Goal: Task Accomplishment & Management: Use online tool/utility

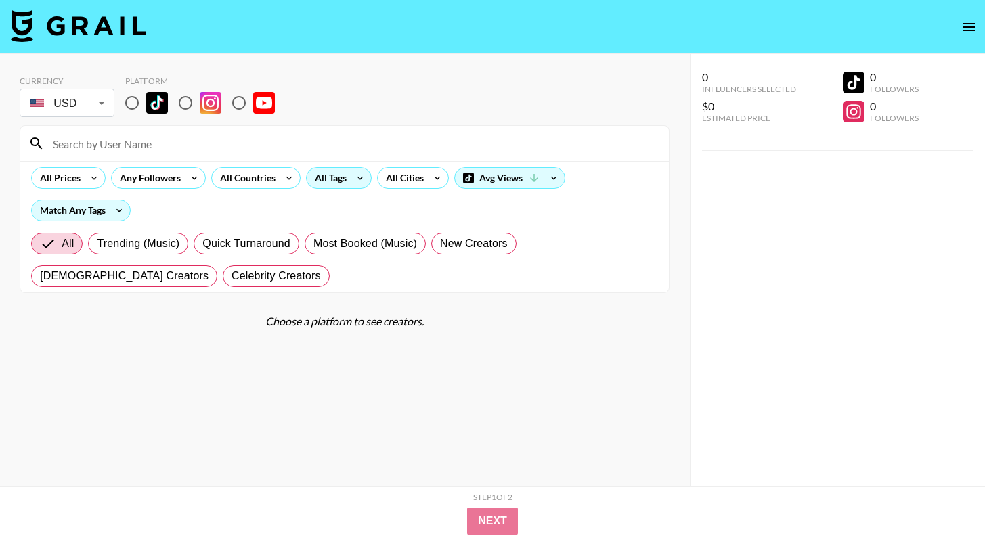
click at [332, 181] on div "All Tags" at bounding box center [328, 178] width 43 height 20
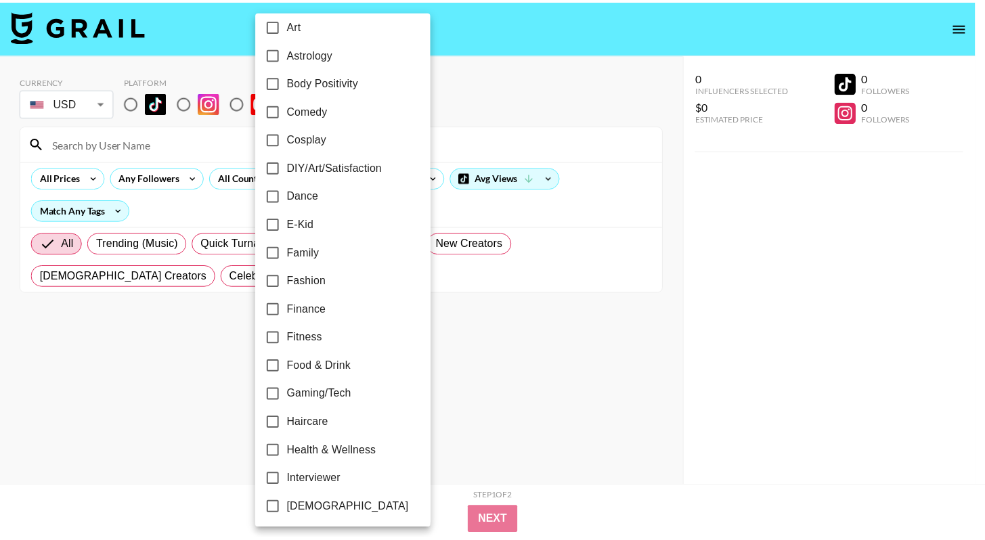
scroll to position [410, 0]
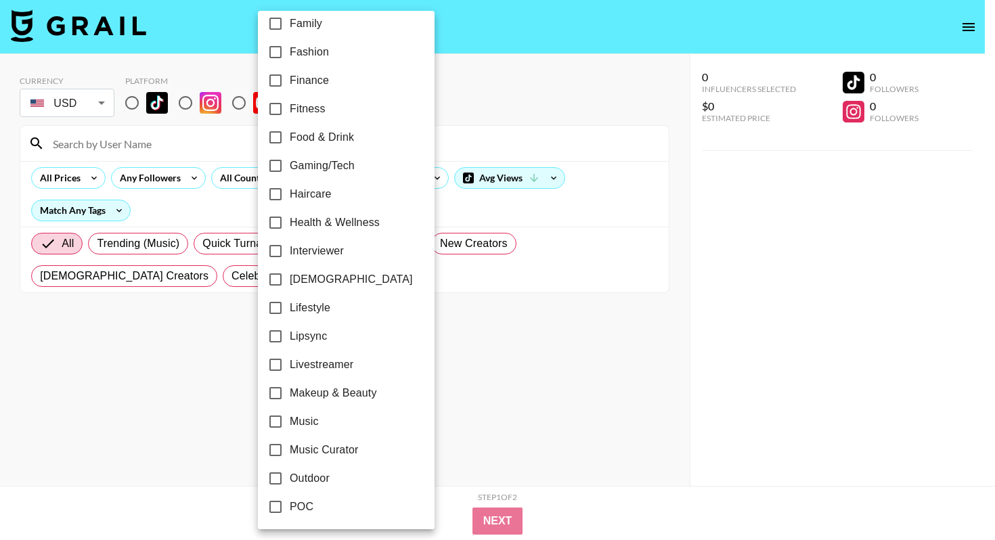
click at [328, 332] on label "Lipsync" at bounding box center [337, 336] width 152 height 28
click at [290, 332] on input "Lipsync" at bounding box center [275, 336] width 28 height 28
checkbox input "true"
click at [317, 423] on label "Music" at bounding box center [335, 421] width 152 height 28
click at [288, 423] on input "Music" at bounding box center [273, 421] width 28 height 28
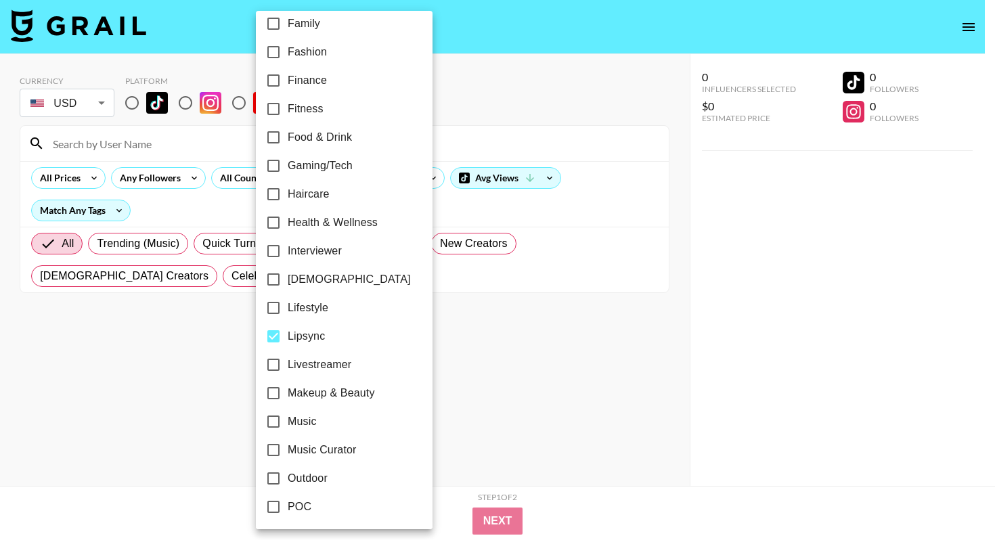
checkbox input "true"
click at [481, 353] on div at bounding box center [497, 270] width 995 height 540
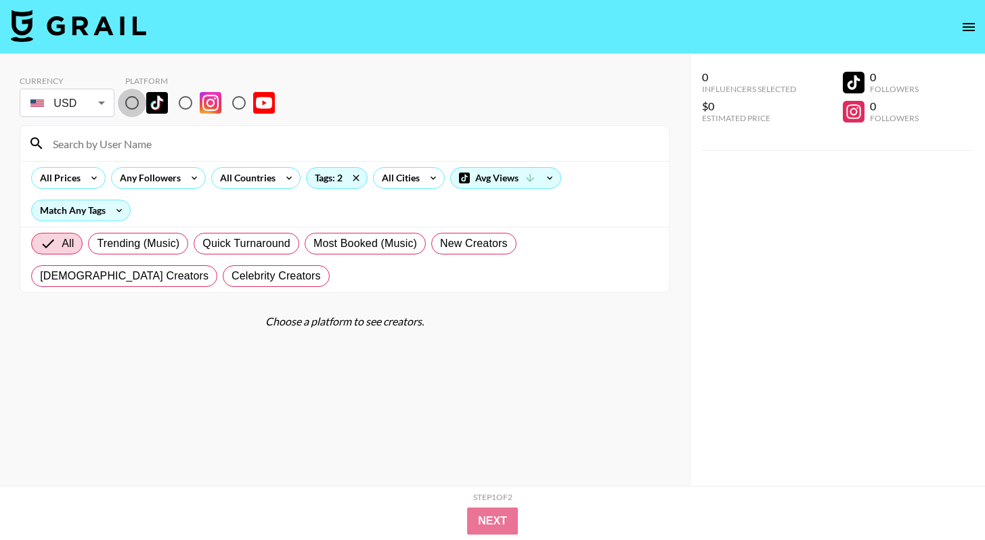
click at [129, 112] on input "radio" at bounding box center [132, 103] width 28 height 28
radio input "true"
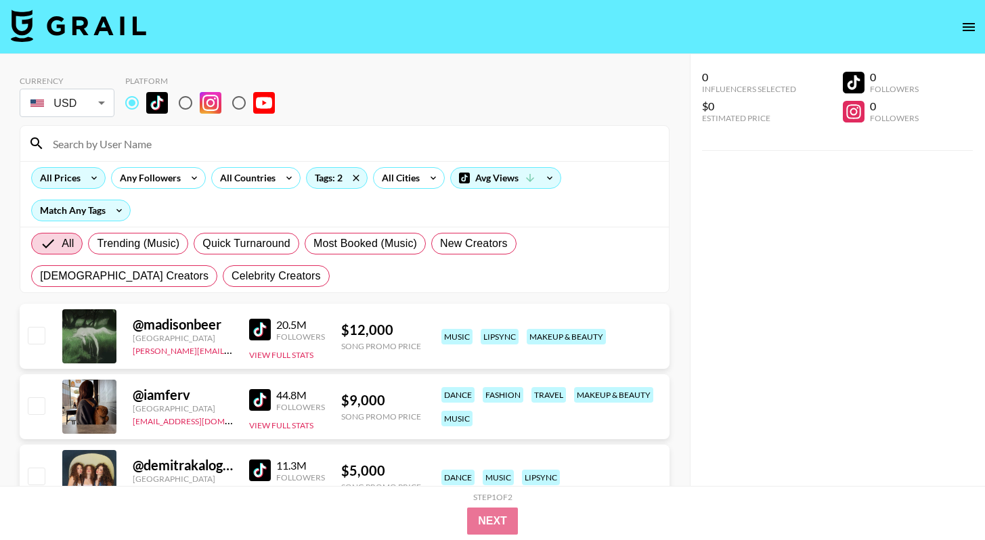
click at [54, 171] on div "All Prices" at bounding box center [57, 178] width 51 height 20
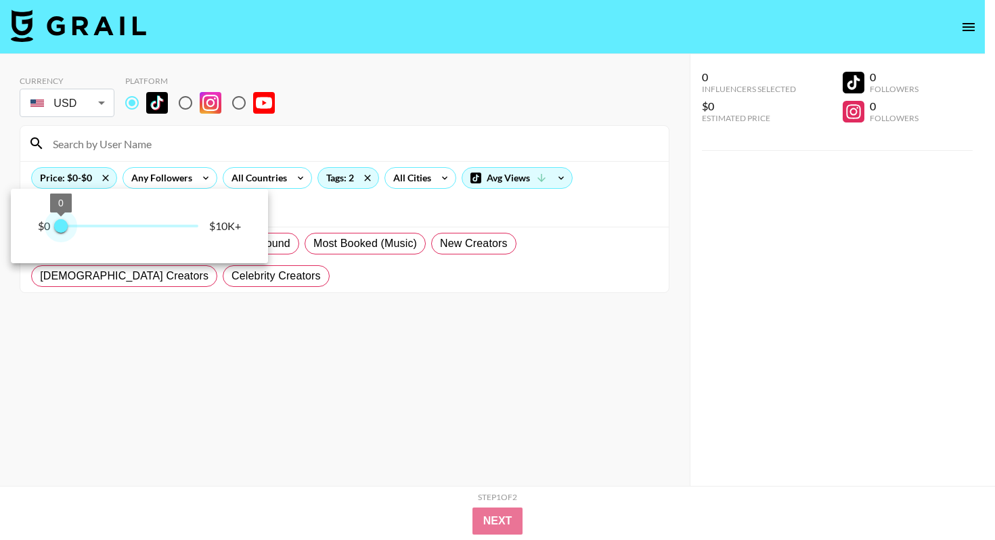
type input "250"
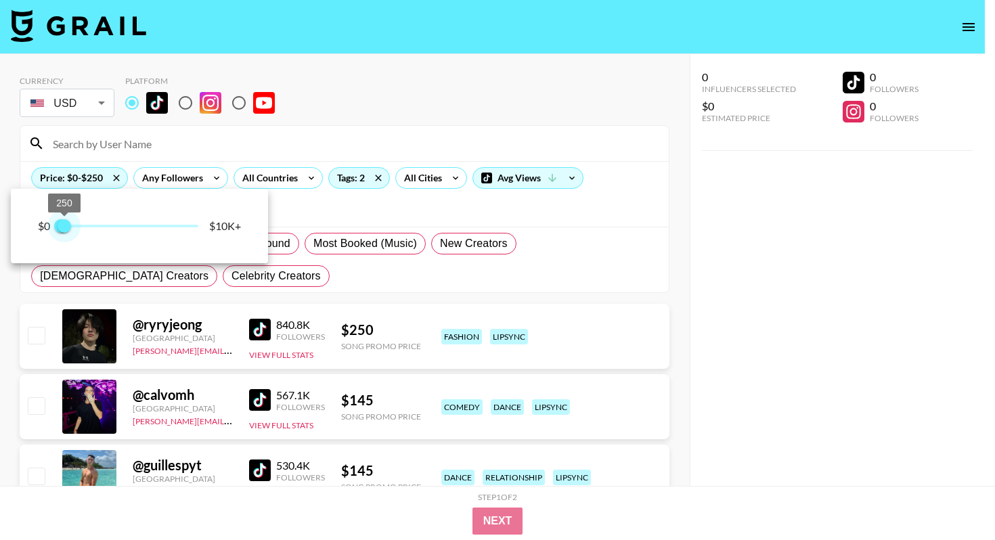
drag, startPoint x: 189, startPoint y: 227, endPoint x: 64, endPoint y: 223, distance: 125.2
click at [64, 223] on span "250" at bounding box center [65, 226] width 14 height 14
click at [289, 273] on div at bounding box center [497, 270] width 995 height 540
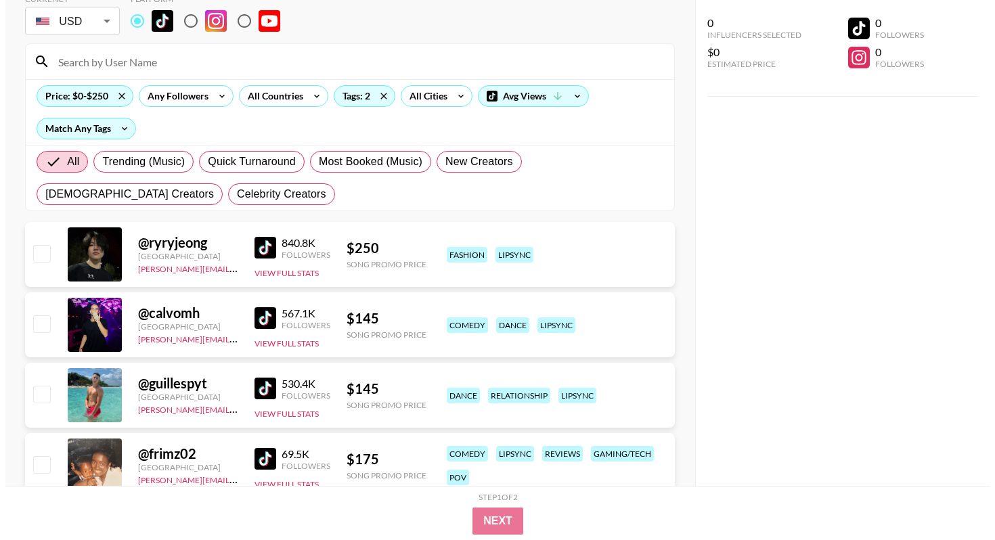
scroll to position [0, 0]
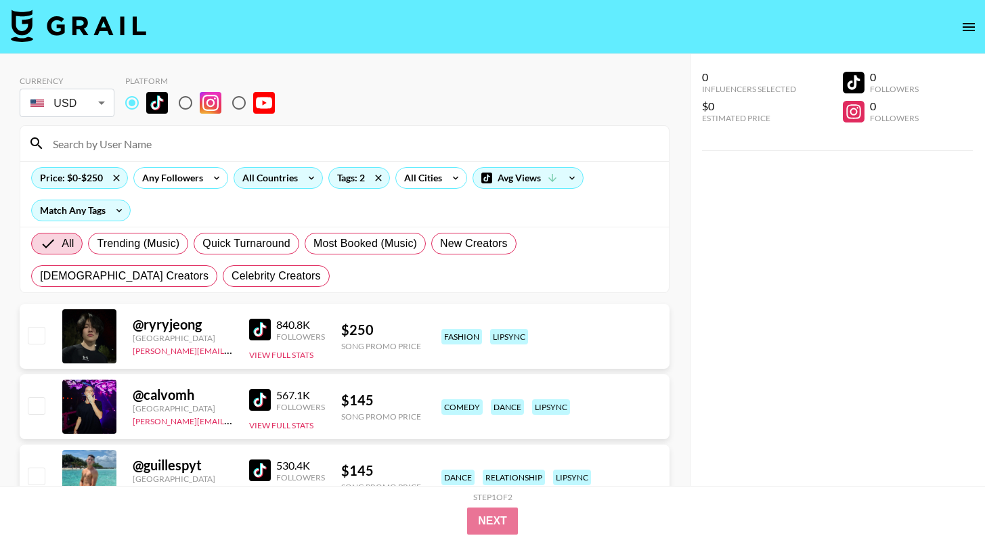
click at [292, 184] on div "All Countries" at bounding box center [267, 178] width 66 height 20
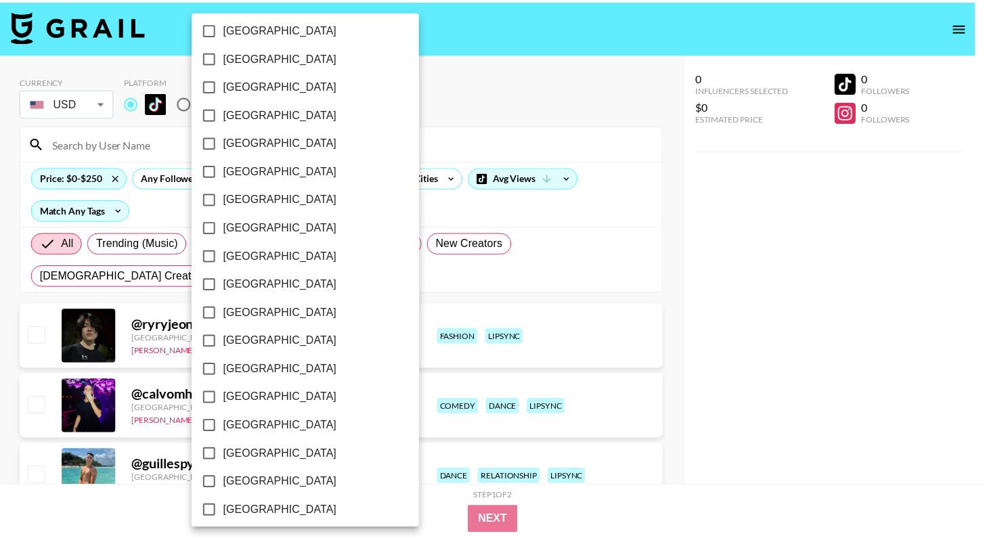
scroll to position [1038, 0]
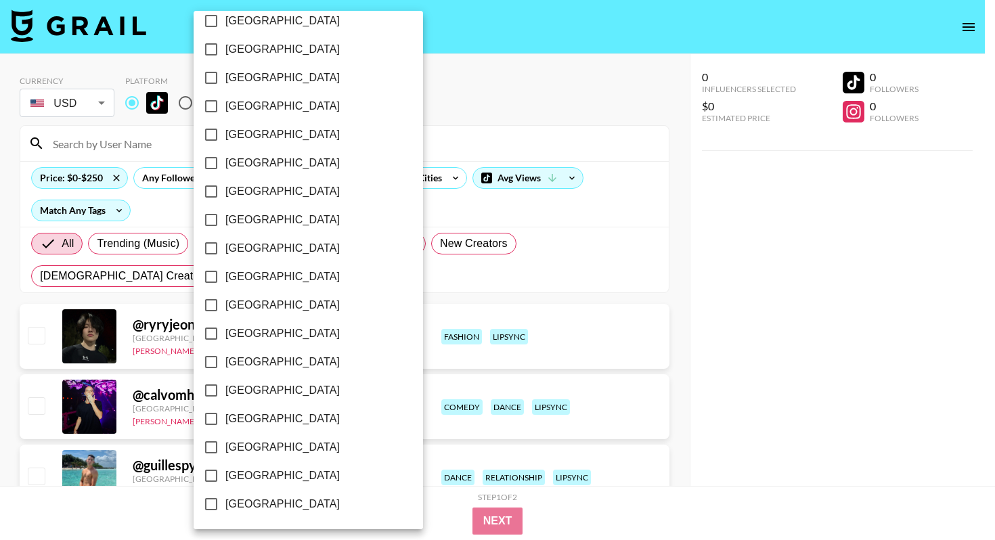
click at [277, 482] on span "[GEOGRAPHIC_DATA]" at bounding box center [282, 476] width 114 height 16
click at [225, 482] on input "[GEOGRAPHIC_DATA]" at bounding box center [211, 475] width 28 height 28
checkbox input "true"
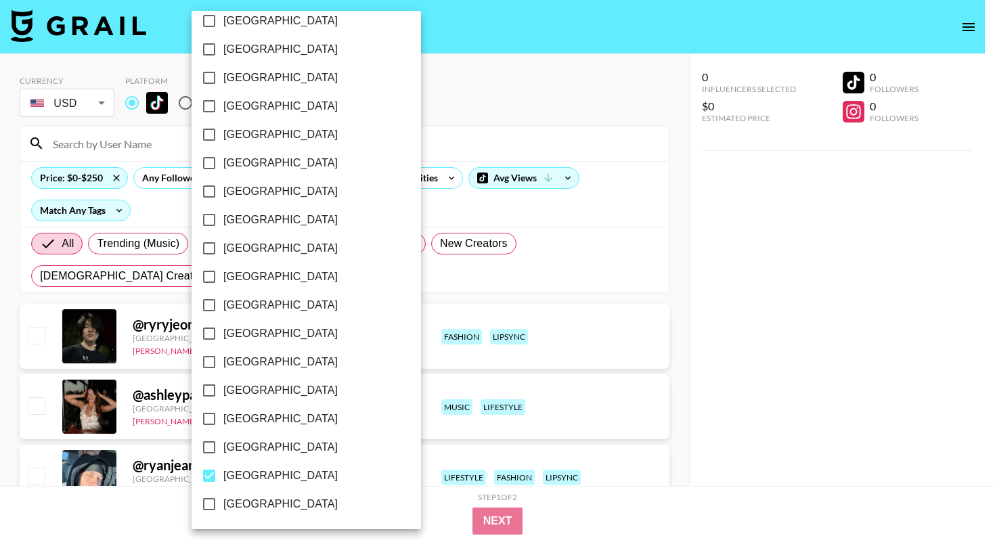
click at [408, 299] on div at bounding box center [497, 270] width 995 height 540
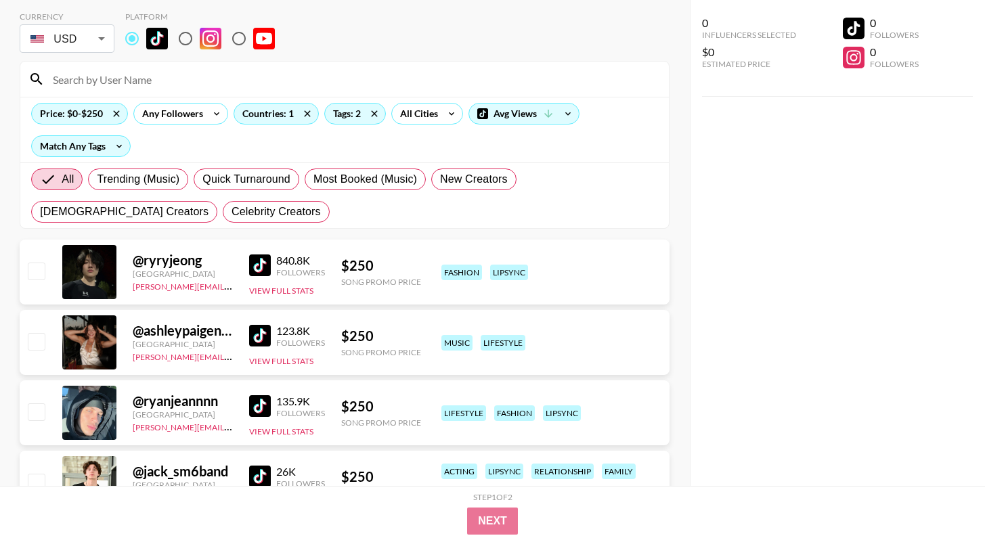
scroll to position [78, 0]
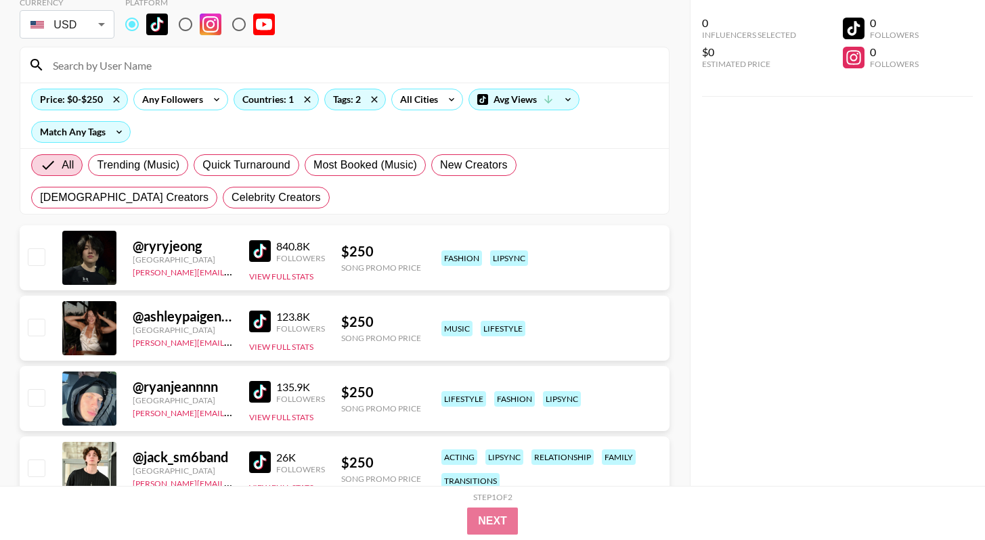
click at [258, 324] on img at bounding box center [260, 322] width 22 height 22
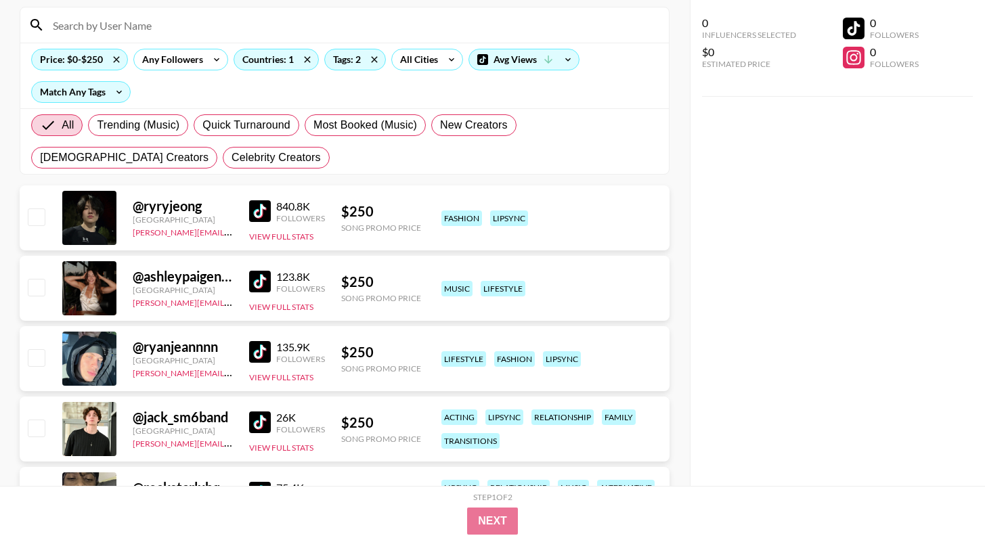
scroll to position [118, 0]
click at [106, 93] on div "Match Any Tags" at bounding box center [81, 92] width 98 height 20
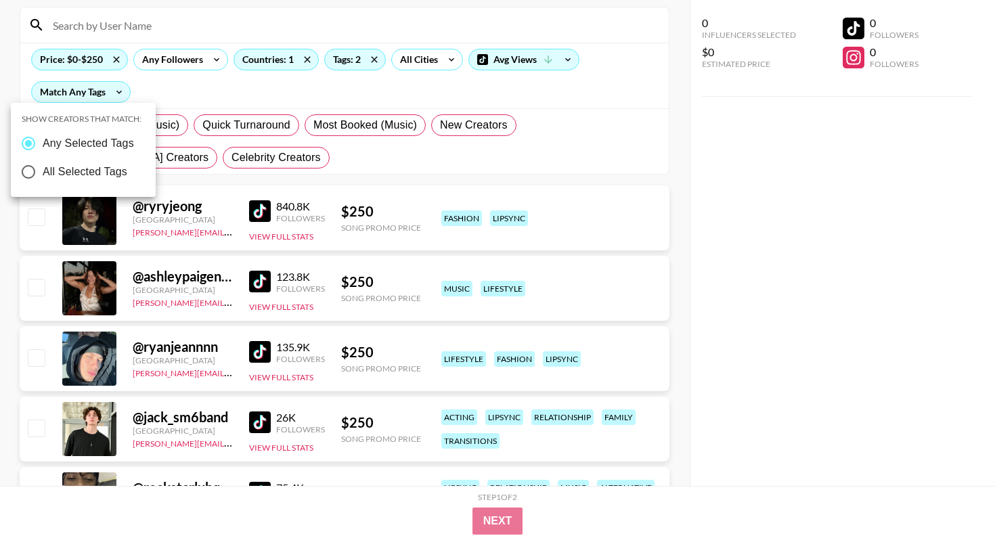
click at [106, 93] on div at bounding box center [497, 270] width 995 height 540
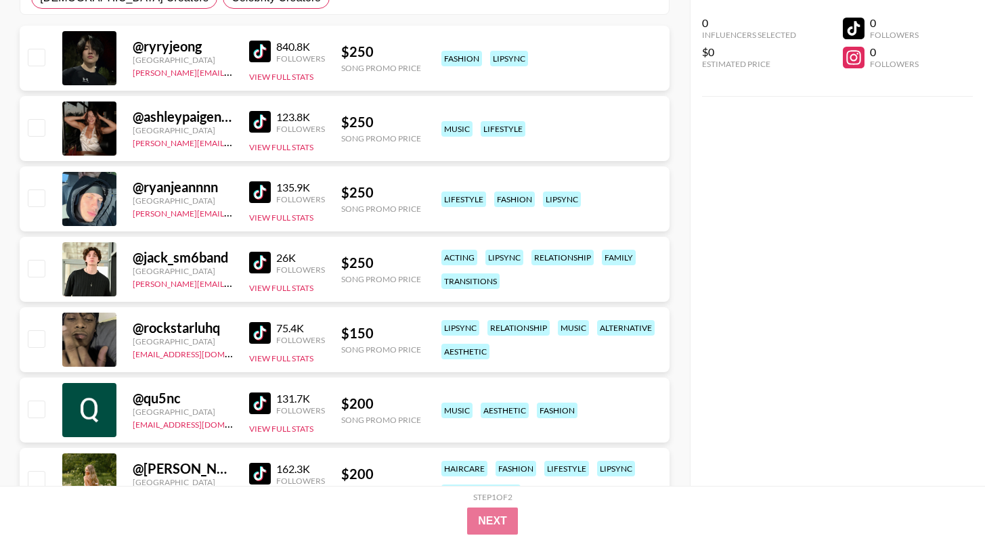
scroll to position [284, 0]
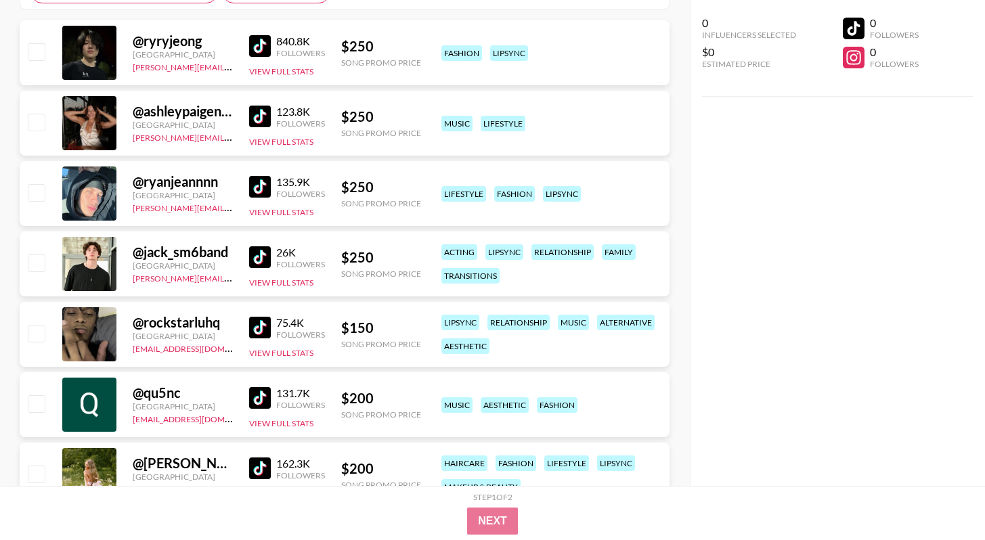
click at [218, 316] on div "@ rockstarluhq" at bounding box center [183, 322] width 100 height 17
click at [279, 335] on div "Followers" at bounding box center [300, 335] width 49 height 10
click at [273, 329] on link at bounding box center [262, 328] width 27 height 22
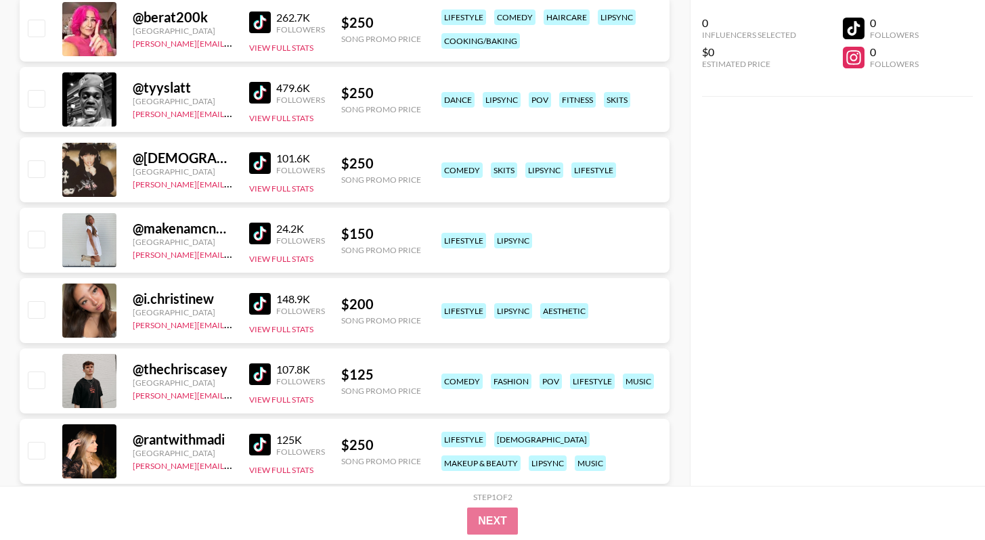
scroll to position [949, 0]
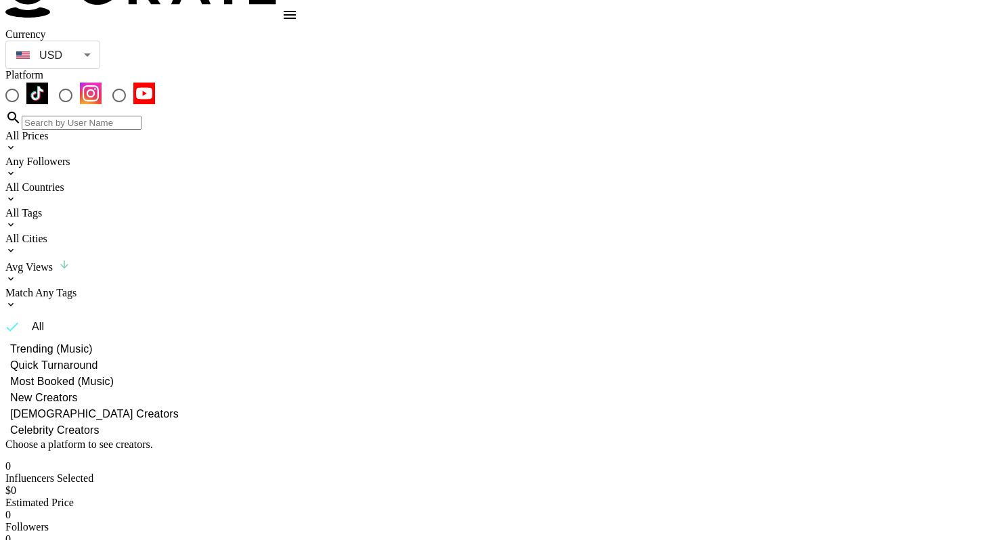
scroll to position [54, 0]
drag, startPoint x: 133, startPoint y: 43, endPoint x: 126, endPoint y: 49, distance: 9.1
click at [26, 80] on input "radio" at bounding box center [12, 94] width 28 height 28
radio input "true"
click at [26, 80] on input "radio" at bounding box center [12, 94] width 28 height 28
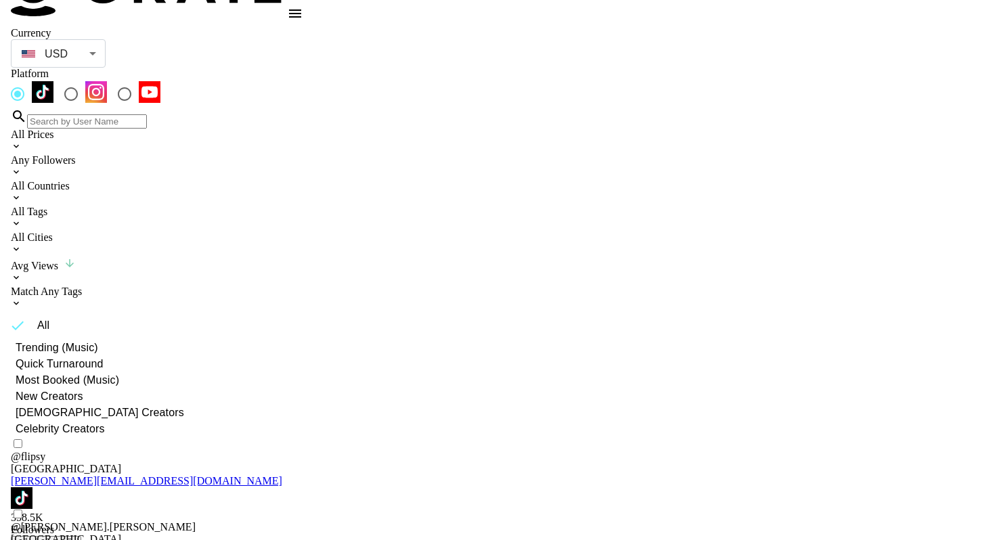
scroll to position [0, 0]
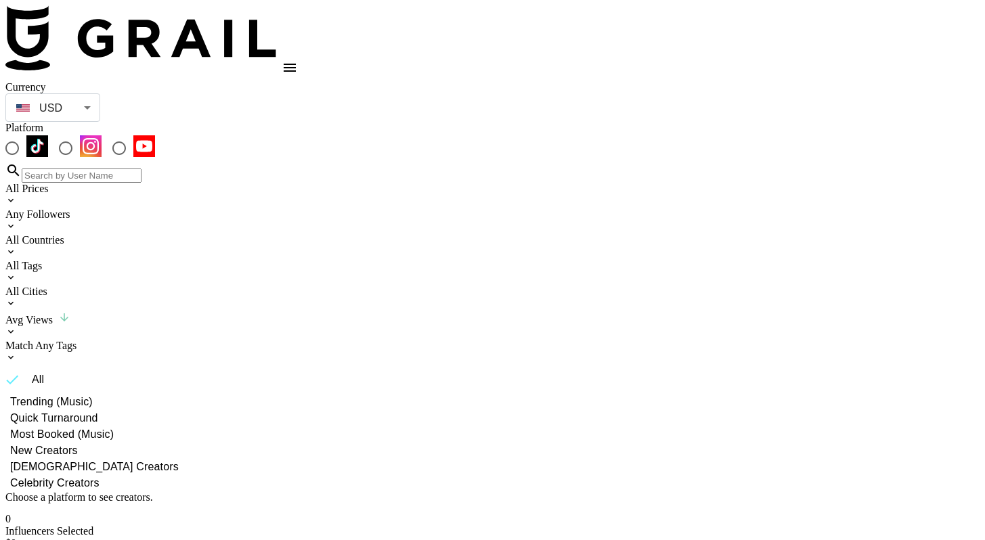
click at [75, 183] on div "All Prices" at bounding box center [492, 189] width 974 height 12
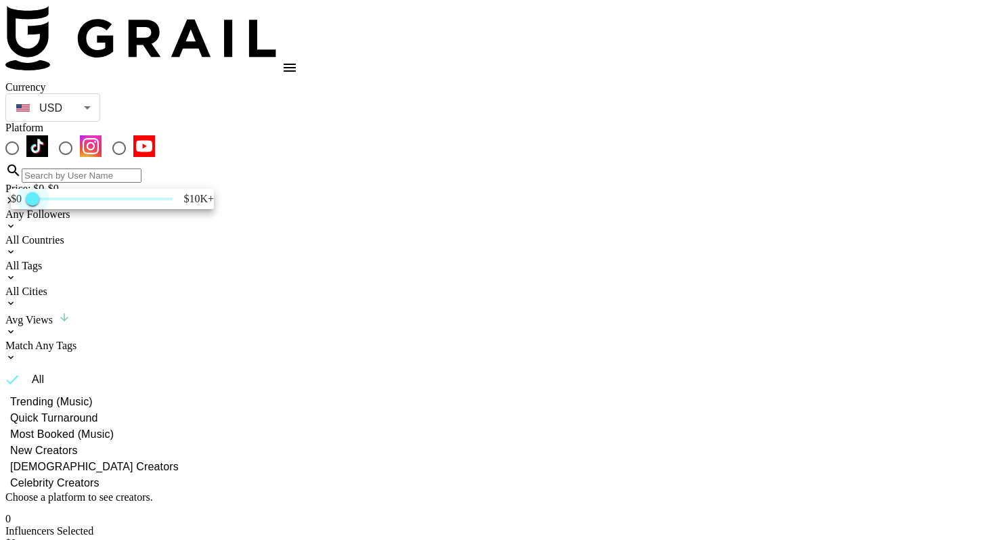
type input "250"
drag, startPoint x: 187, startPoint y: 223, endPoint x: 64, endPoint y: 216, distance: 123.4
click at [43, 206] on span "250" at bounding box center [36, 199] width 14 height 14
click at [235, 146] on div at bounding box center [497, 270] width 995 height 540
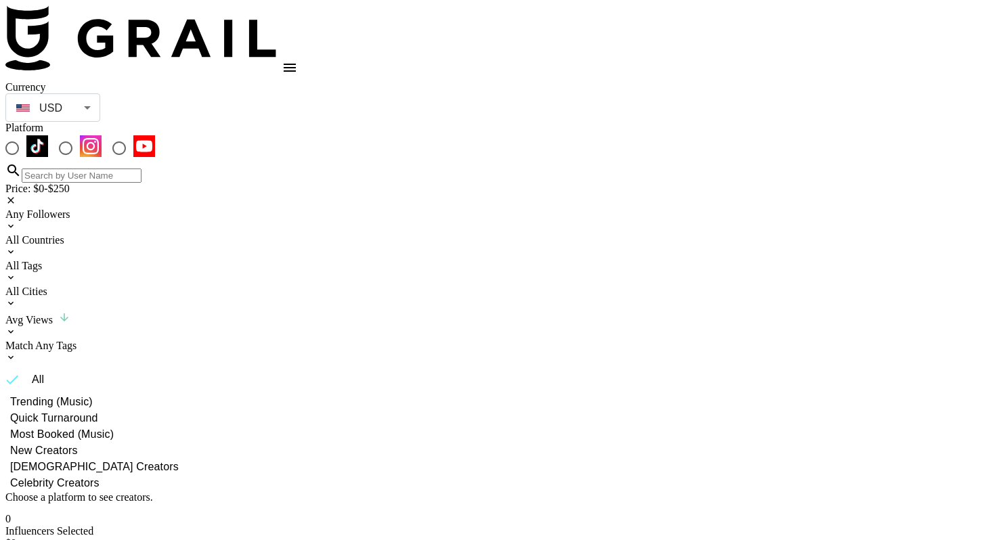
click at [293, 234] on div "All Countries" at bounding box center [492, 240] width 974 height 12
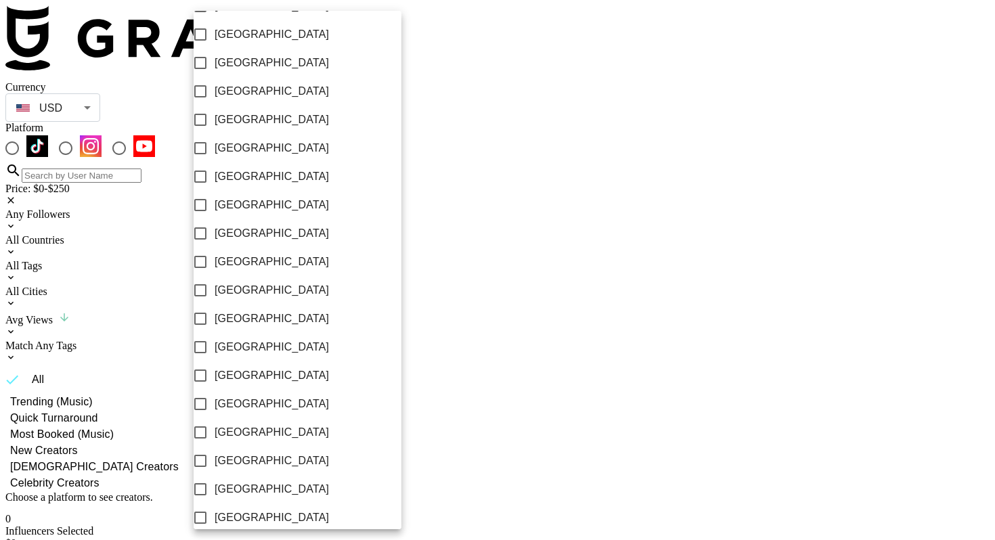
scroll to position [1038, 0]
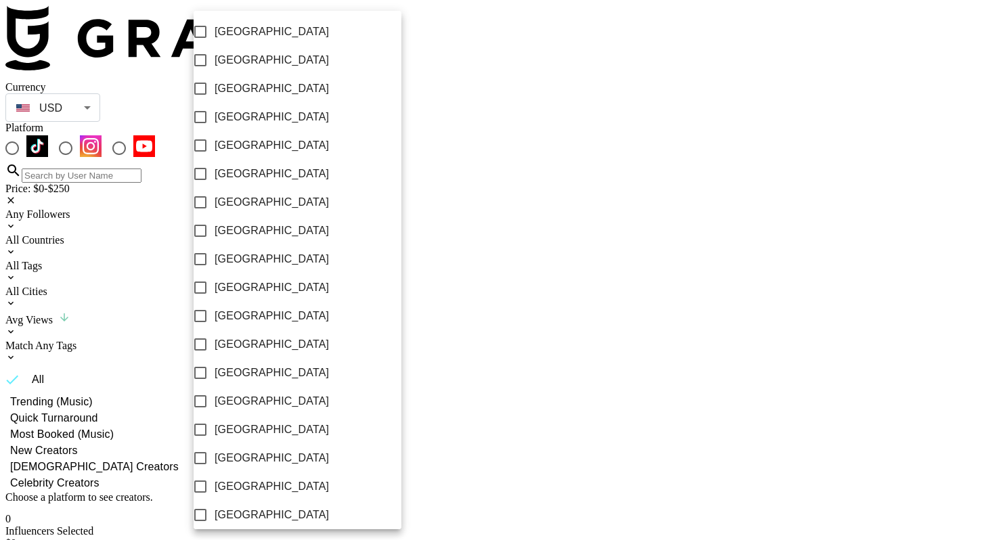
click at [284, 478] on span "[GEOGRAPHIC_DATA]" at bounding box center [272, 486] width 114 height 16
click at [215, 473] on input "[GEOGRAPHIC_DATA]" at bounding box center [200, 486] width 28 height 28
checkbox input "true"
click at [443, 325] on div at bounding box center [497, 270] width 995 height 540
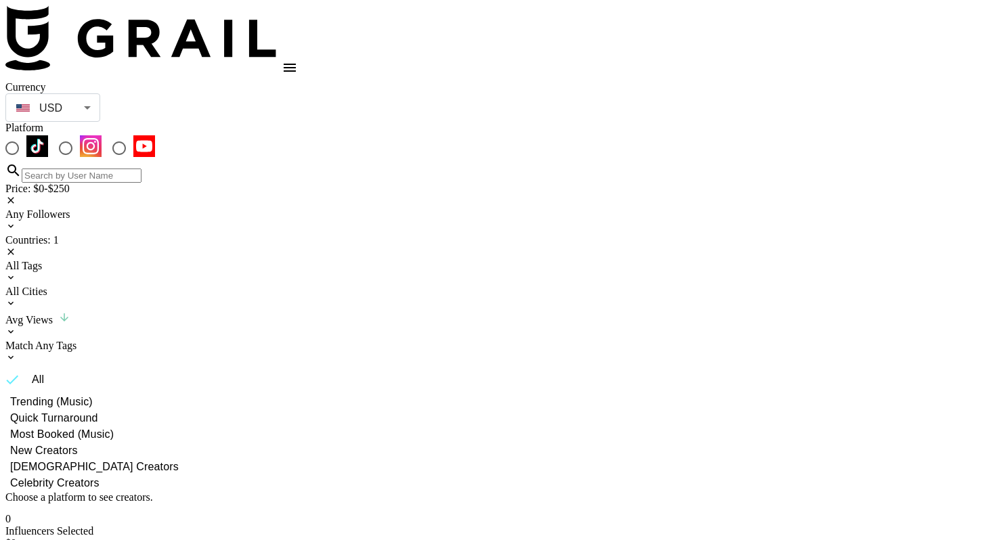
click at [333, 260] on div "All Tags" at bounding box center [492, 266] width 974 height 12
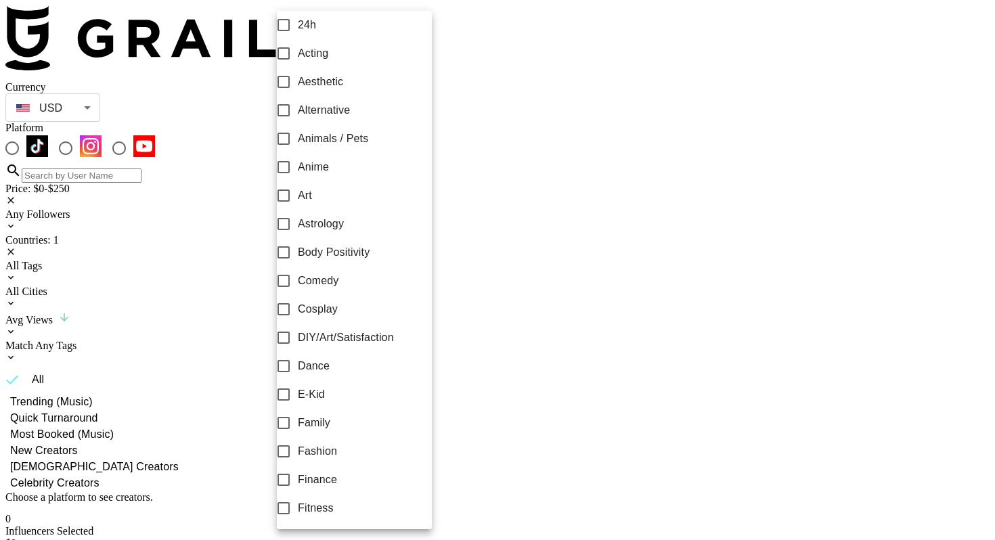
click at [343, 90] on span "Aesthetic" at bounding box center [320, 82] width 45 height 16
click at [298, 95] on input "Aesthetic" at bounding box center [283, 82] width 28 height 28
checkbox input "true"
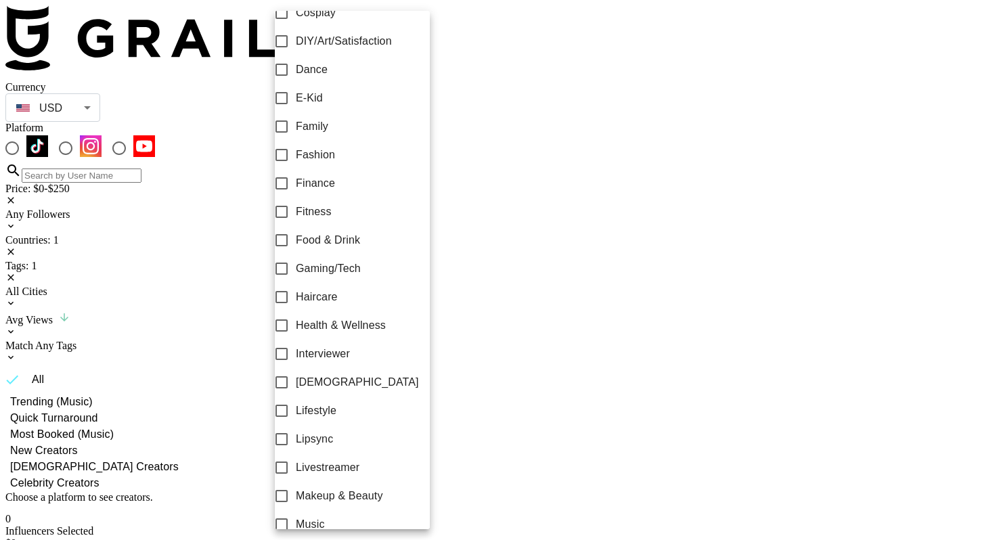
scroll to position [319, 0]
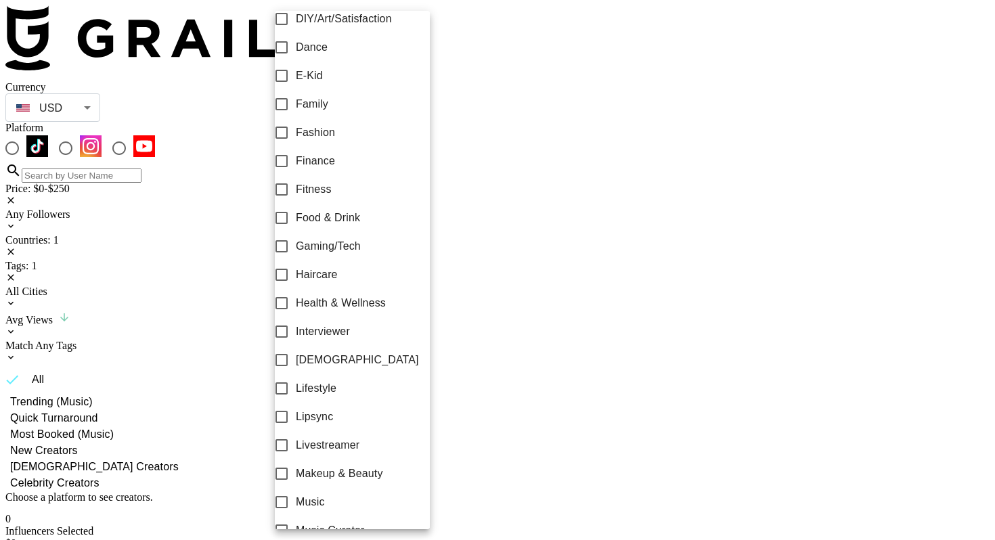
click at [333, 424] on span "Lipsync" at bounding box center [314, 417] width 37 height 16
click at [296, 424] on input "Lipsync" at bounding box center [281, 417] width 28 height 28
checkbox input "true"
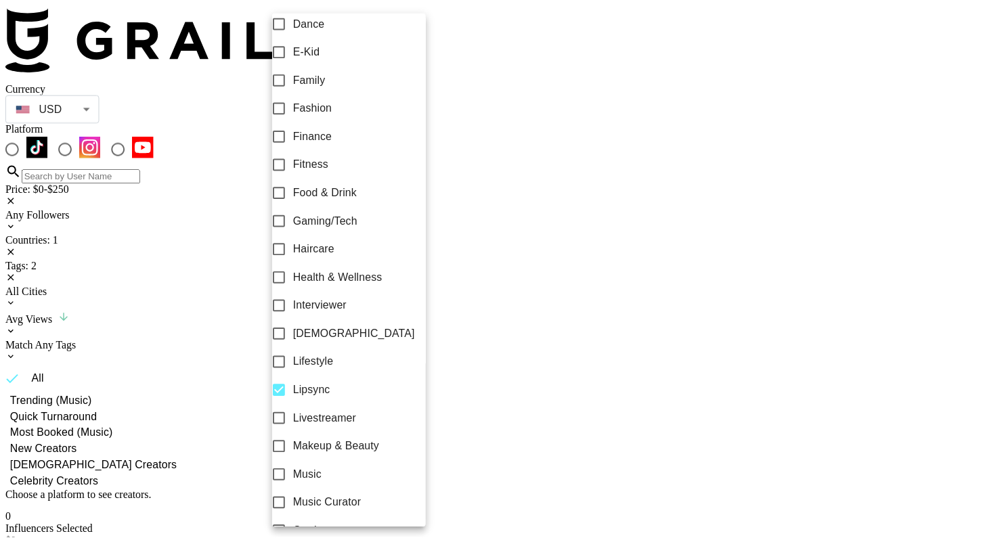
scroll to position [406, 0]
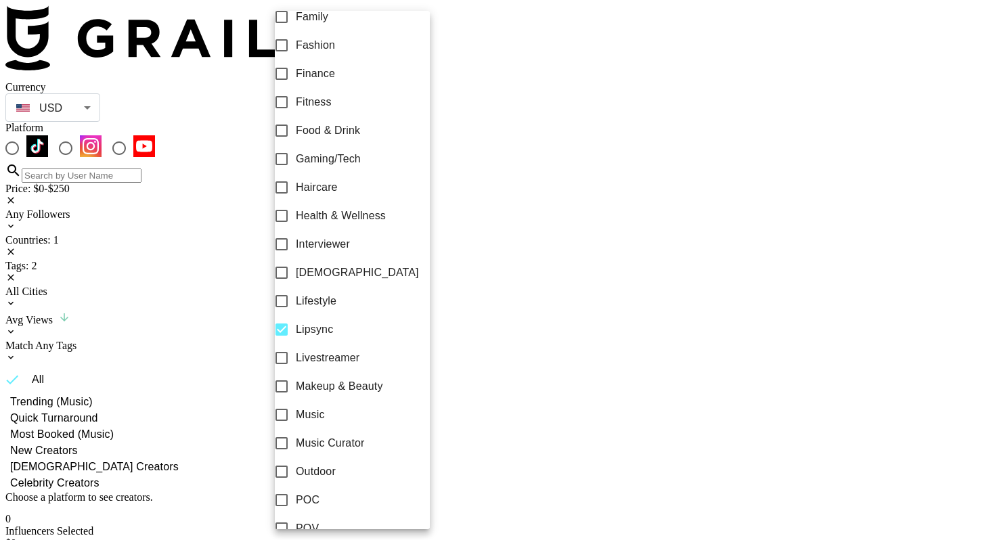
click at [338, 429] on label "Music" at bounding box center [343, 415] width 152 height 28
click at [296, 429] on input "Music" at bounding box center [281, 415] width 28 height 28
checkbox input "true"
click at [348, 451] on span "Music Curator" at bounding box center [330, 443] width 69 height 16
click at [296, 457] on input "Music Curator" at bounding box center [281, 443] width 28 height 28
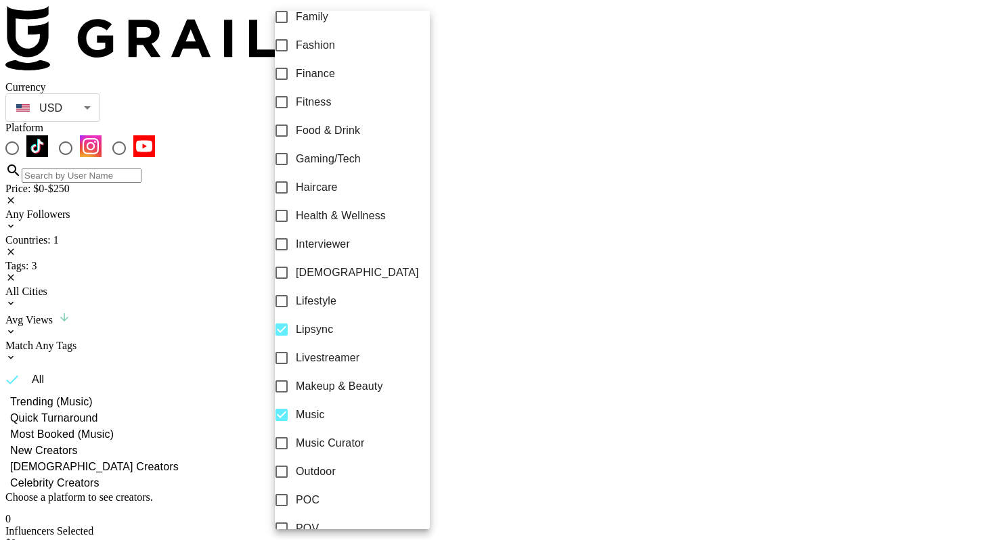
checkbox input "true"
click at [585, 375] on div at bounding box center [497, 270] width 995 height 540
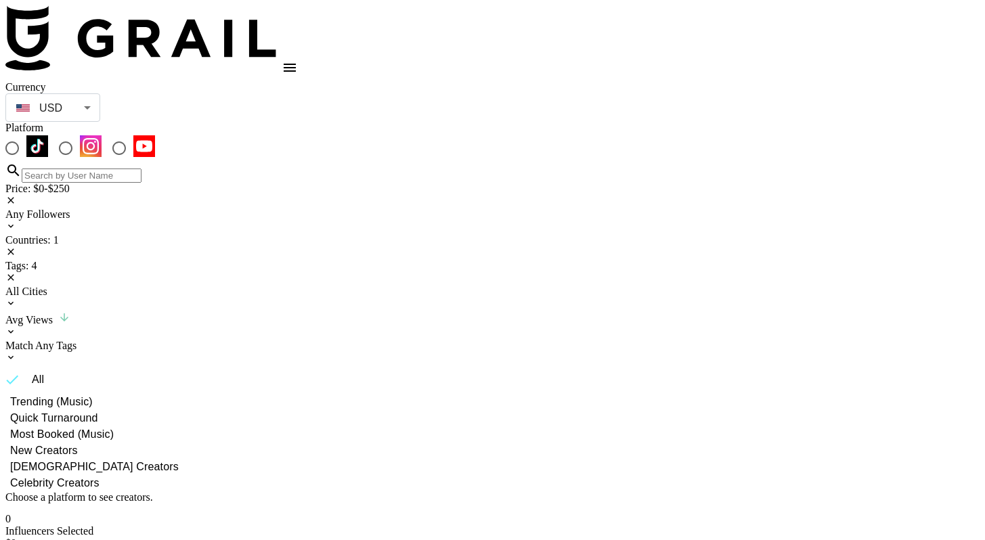
click at [26, 134] on input "radio" at bounding box center [12, 148] width 28 height 28
radio input "true"
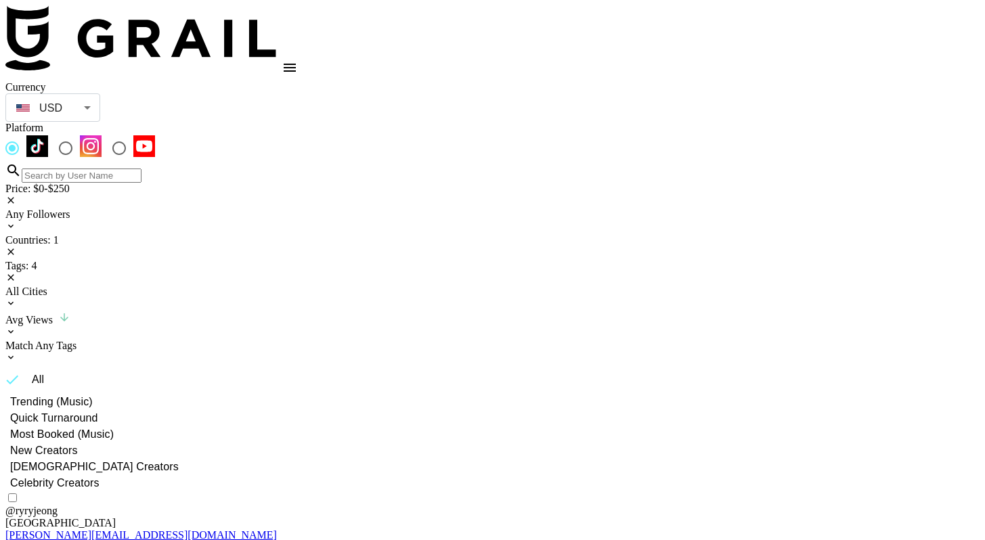
click at [514, 311] on div "Avg Views" at bounding box center [492, 318] width 974 height 15
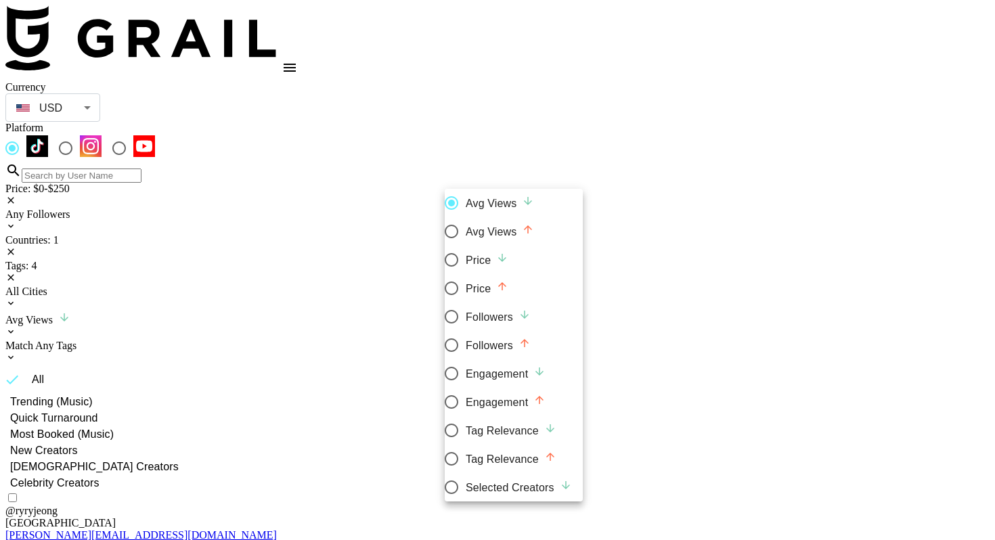
click at [508, 295] on div "Price" at bounding box center [487, 288] width 43 height 17
click at [466, 295] on input "Price" at bounding box center [451, 288] width 28 height 28
radio input "true"
radio input "false"
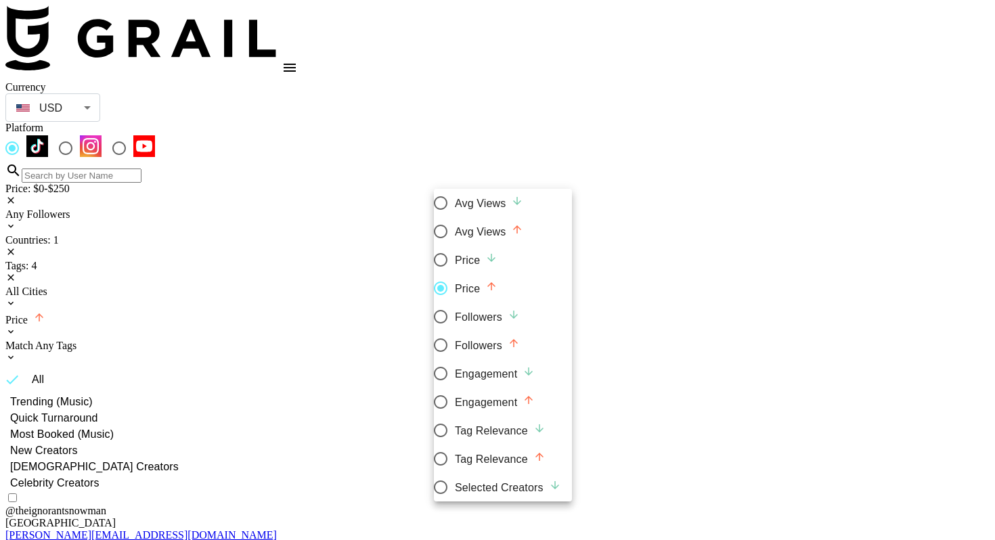
click at [380, 292] on div at bounding box center [497, 270] width 995 height 540
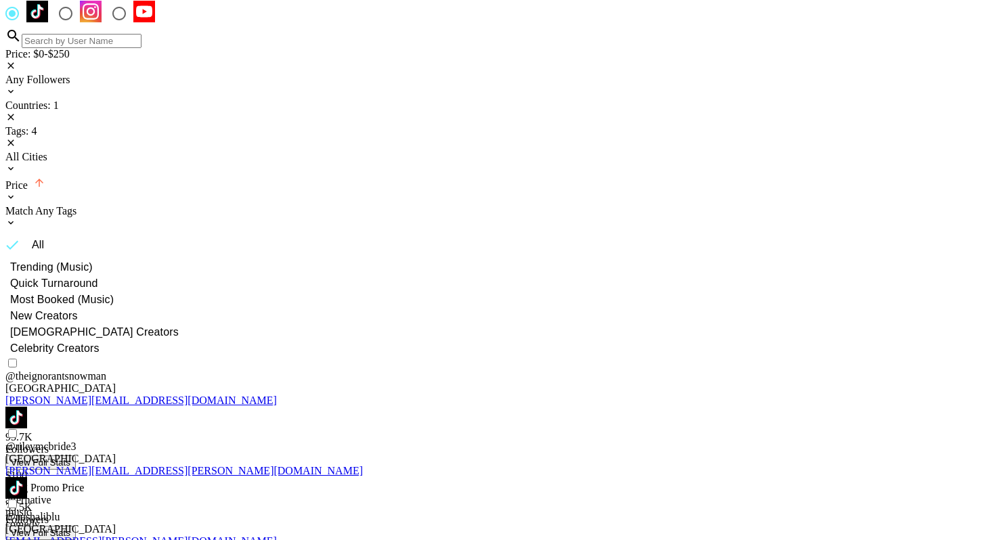
scroll to position [135, 0]
click at [27, 476] on img at bounding box center [16, 487] width 22 height 22
click at [83, 204] on div "Match Any Tags" at bounding box center [492, 210] width 974 height 12
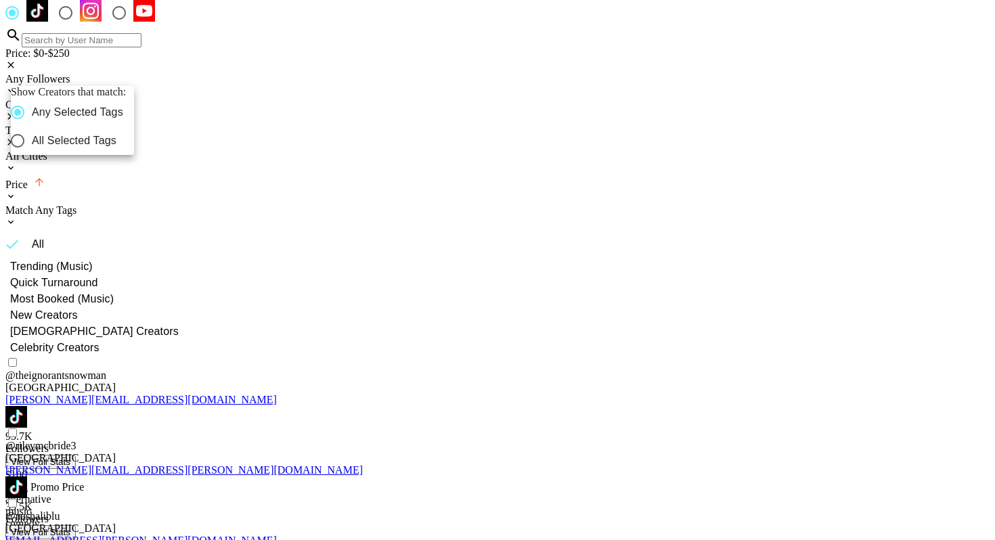
click at [83, 76] on div at bounding box center [497, 270] width 995 height 540
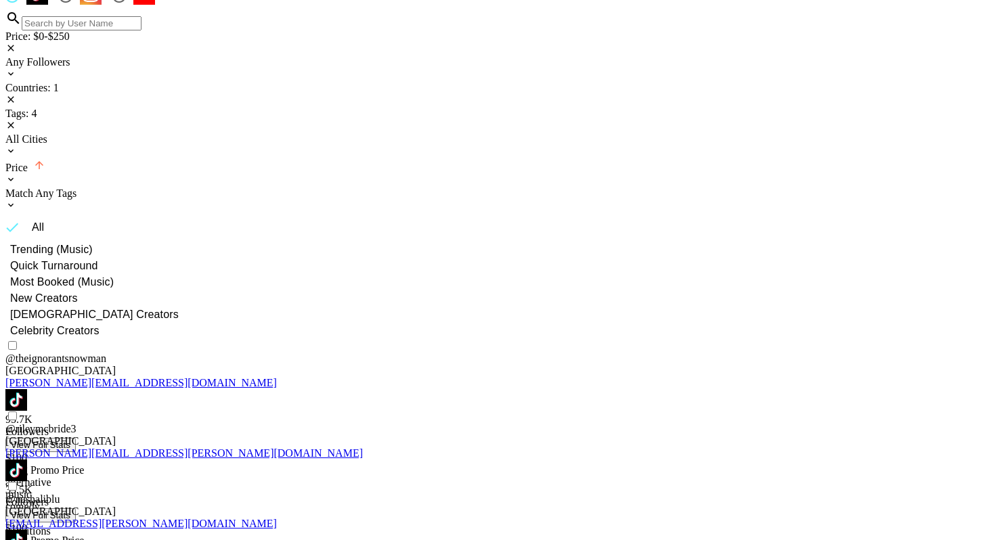
scroll to position [141, 0]
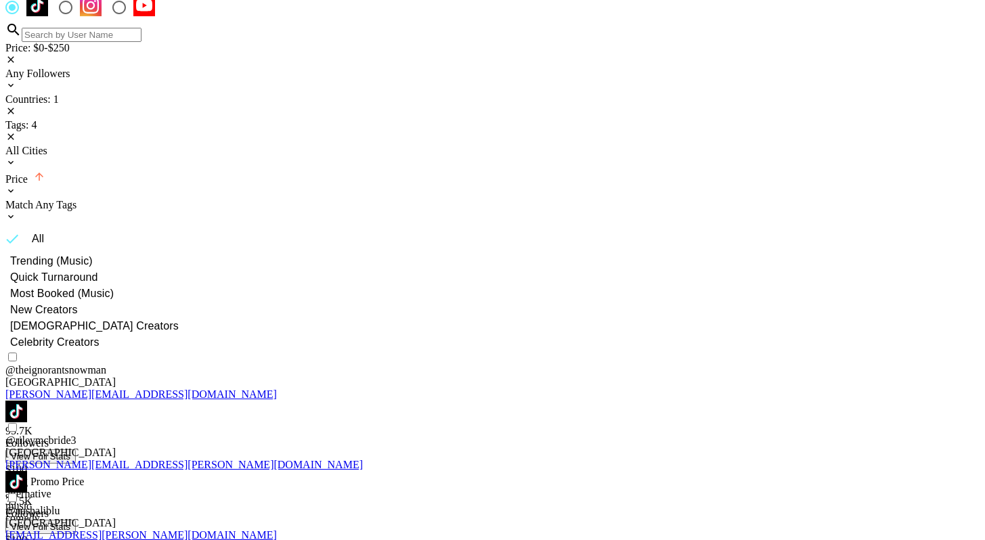
click at [98, 199] on div "Match Any Tags" at bounding box center [492, 205] width 974 height 12
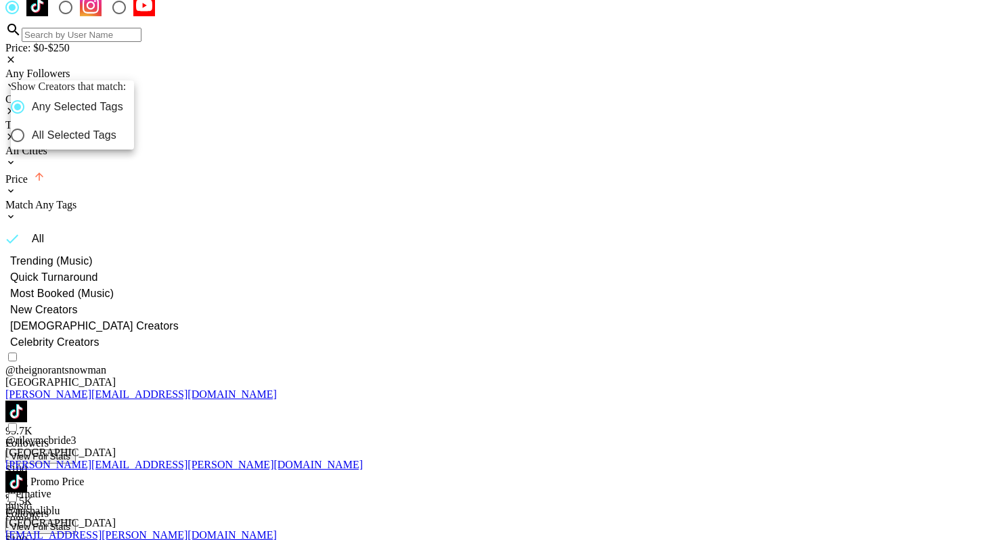
click at [355, 35] on div at bounding box center [497, 270] width 995 height 540
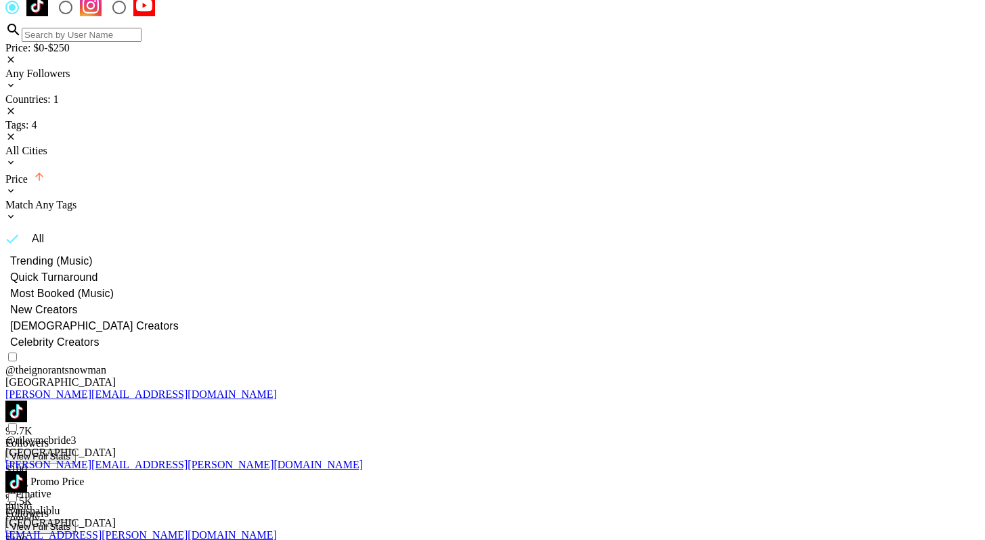
click at [351, 119] on div "Tags: 4" at bounding box center [492, 125] width 974 height 12
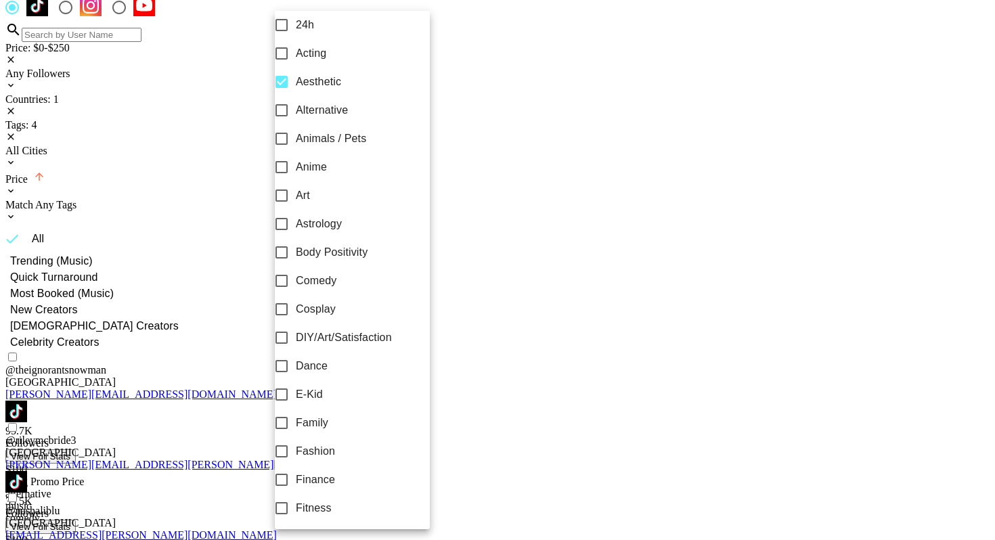
click at [315, 90] on span "Aesthetic" at bounding box center [318, 82] width 45 height 16
click at [296, 96] on input "Aesthetic" at bounding box center [281, 82] width 28 height 28
checkbox input "false"
click at [516, 129] on div at bounding box center [497, 270] width 995 height 540
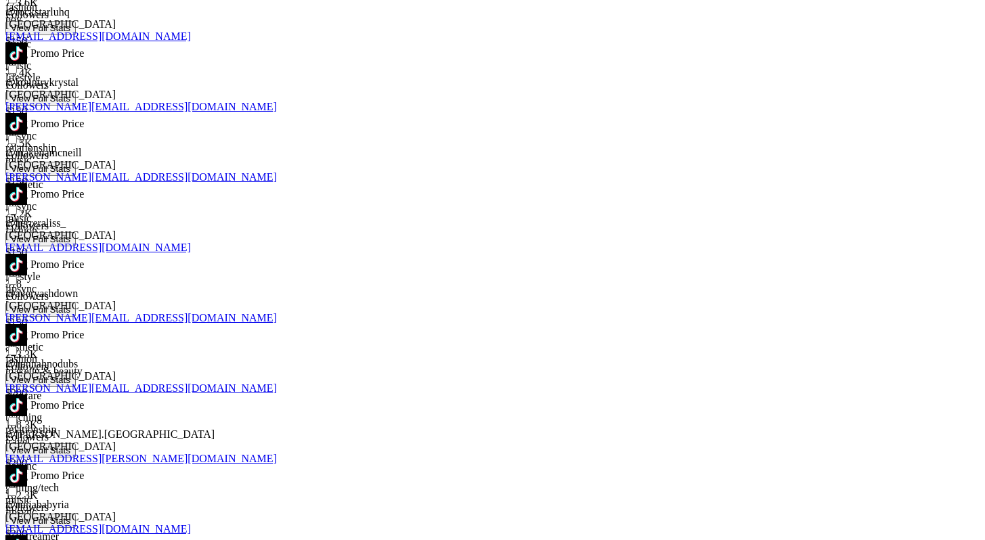
scroll to position [790, 0]
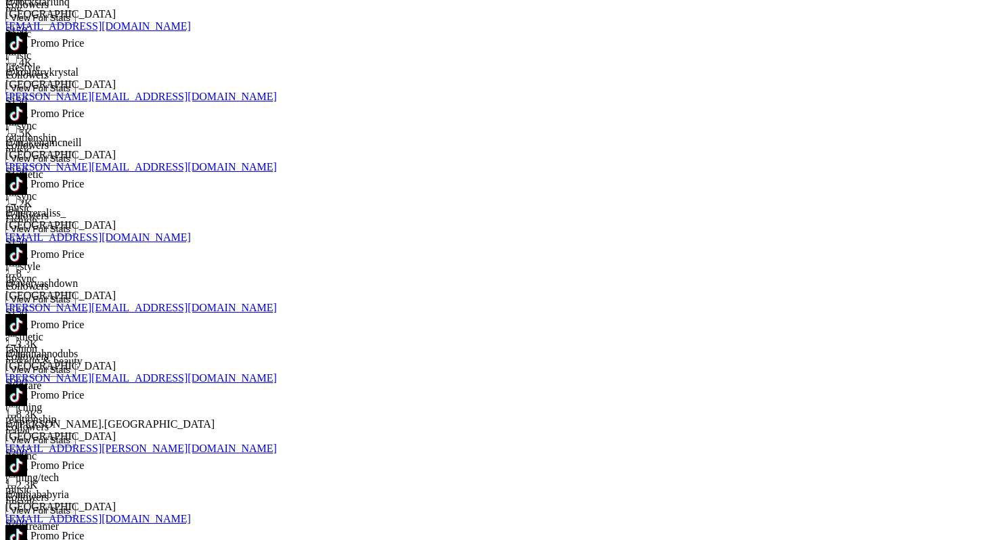
click at [27, 525] on img at bounding box center [16, 536] width 22 height 22
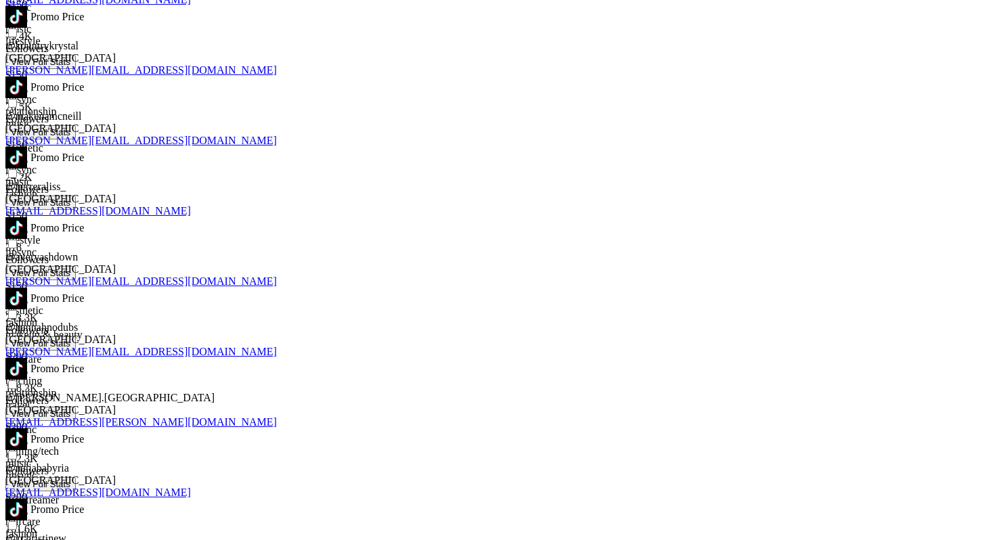
scroll to position [817, 0]
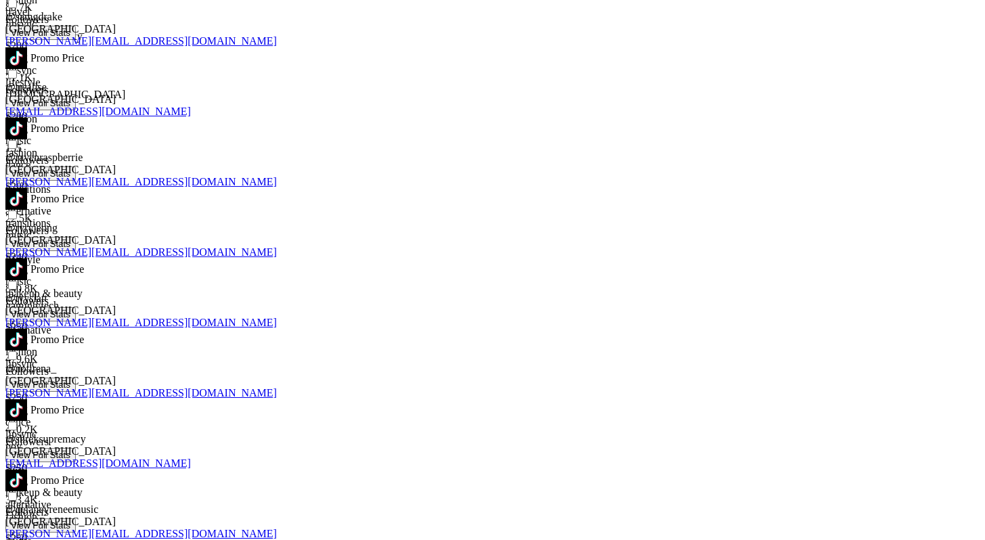
scroll to position [1749, 0]
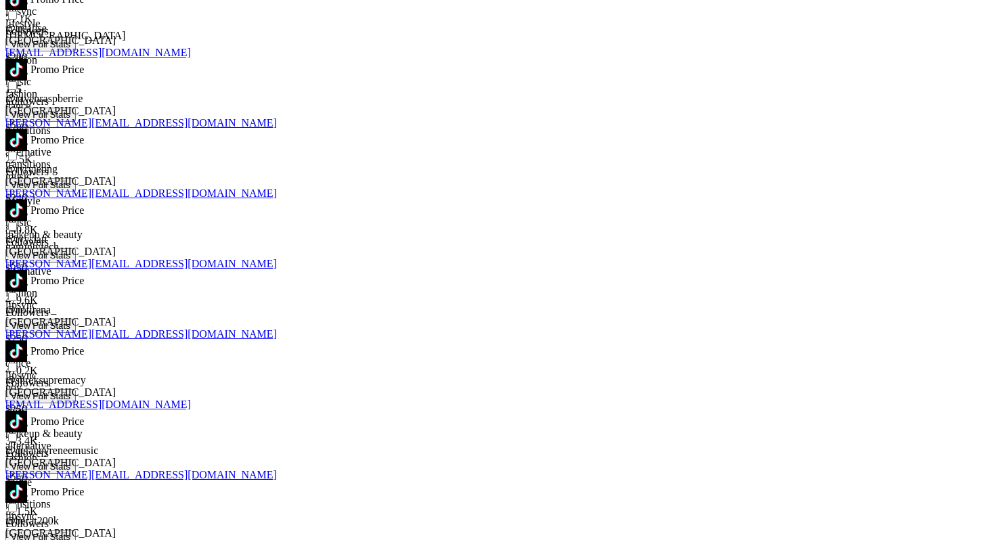
click at [27, 340] on img at bounding box center [16, 351] width 22 height 22
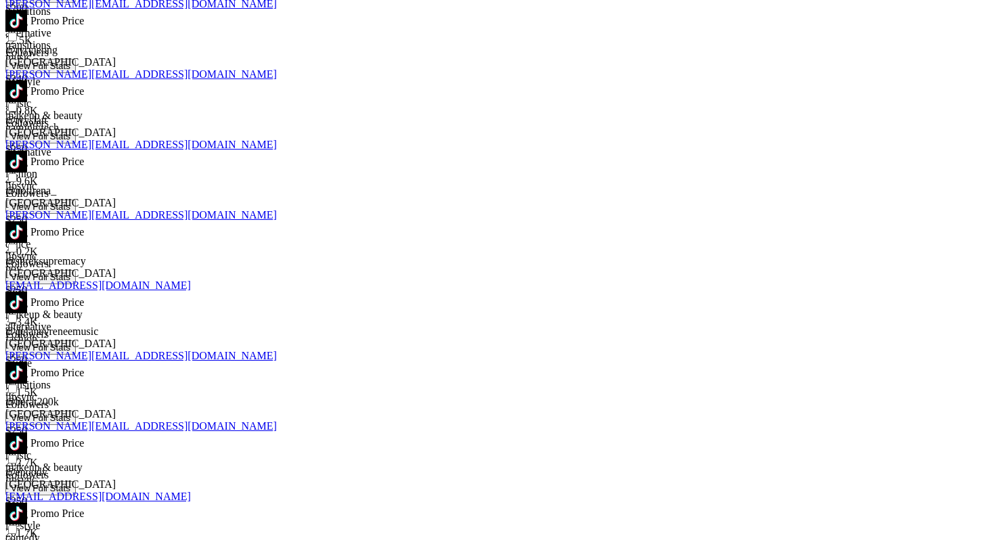
scroll to position [2016, 0]
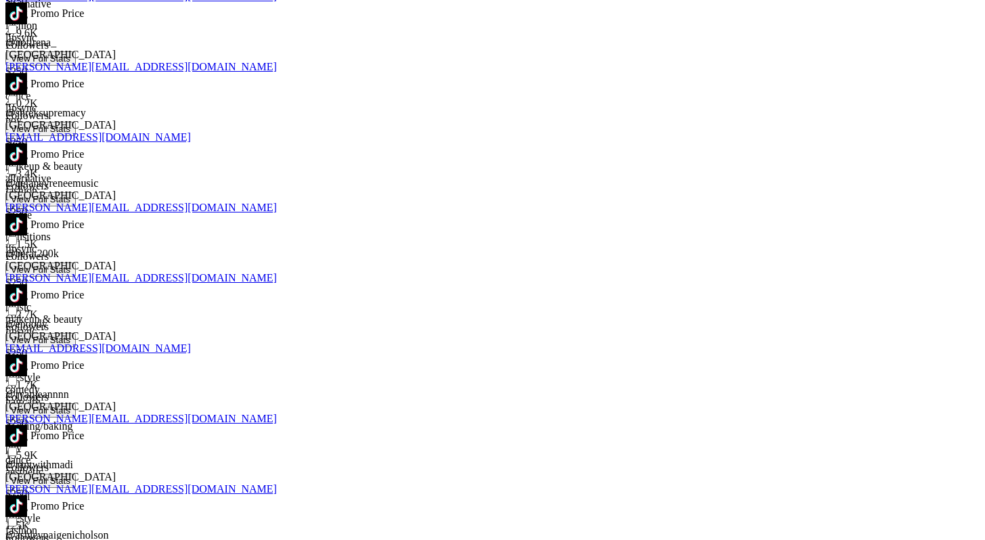
click at [271, 495] on div "125K Followers" at bounding box center [492, 519] width 974 height 49
click at [27, 495] on img at bounding box center [16, 506] width 22 height 22
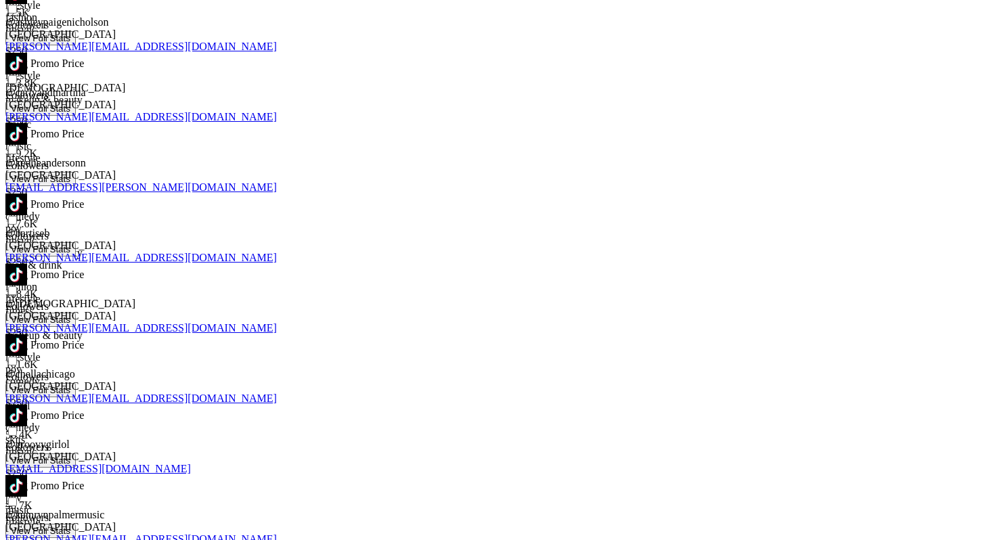
scroll to position [2556, 0]
